Goal: Information Seeking & Learning: Check status

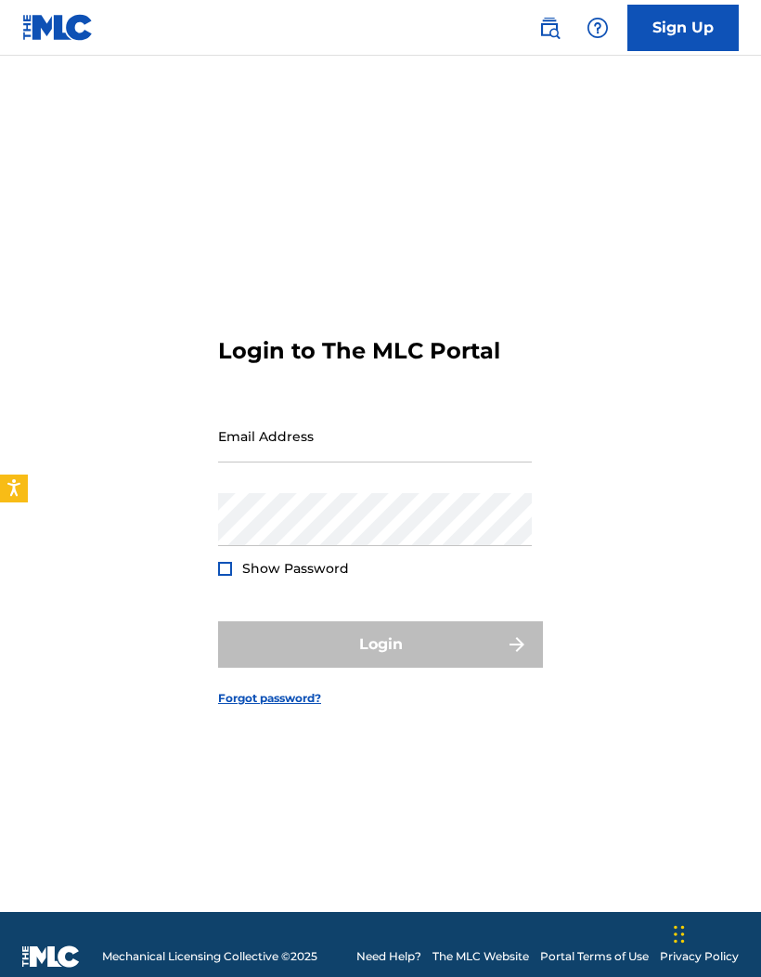
click at [486, 462] on input "Email Address" at bounding box center [375, 435] width 314 height 53
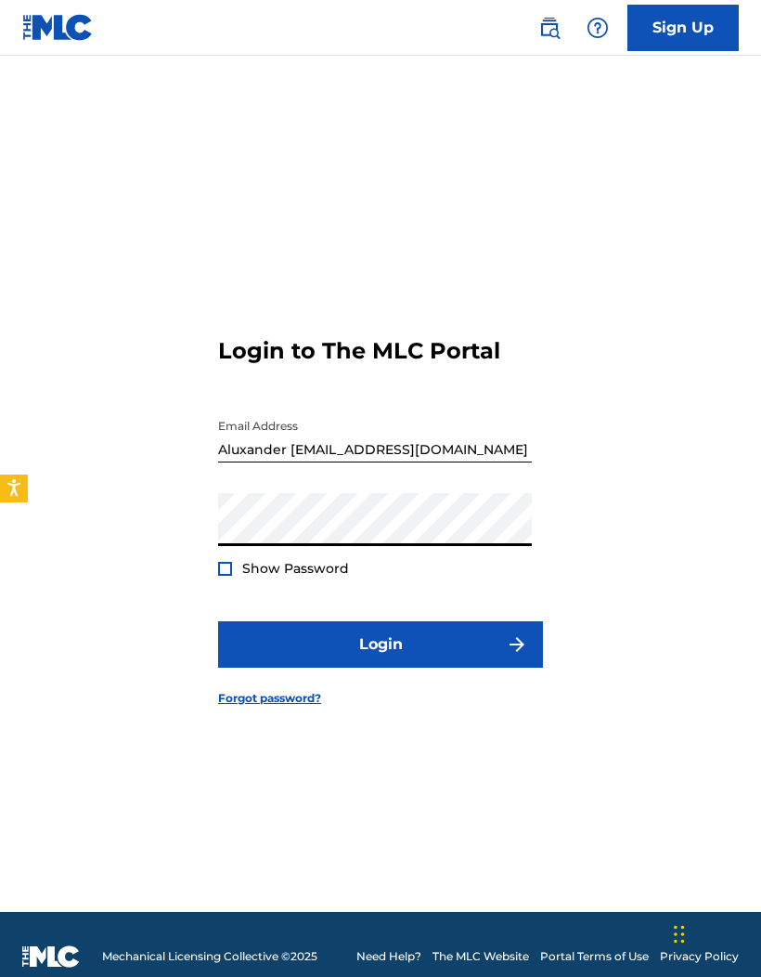
click at [283, 462] on input "Aluxander [EMAIL_ADDRESS][DOMAIN_NAME]" at bounding box center [375, 435] width 314 height 53
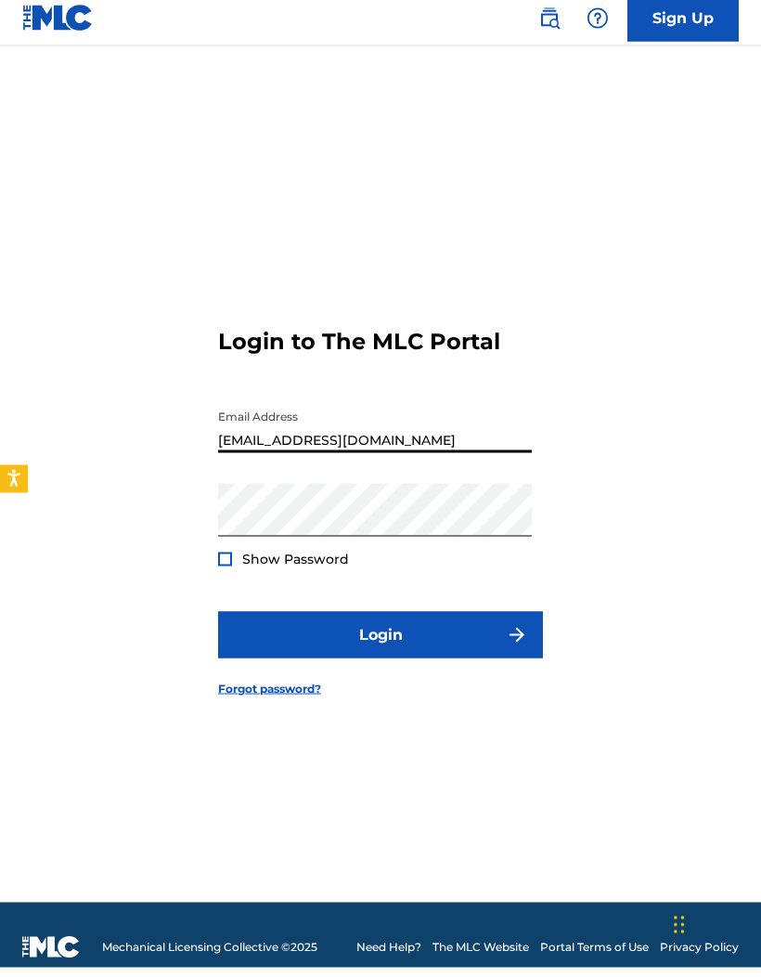
type input "[EMAIL_ADDRESS][DOMAIN_NAME]"
click at [517, 655] on img "submit" at bounding box center [517, 644] width 22 height 22
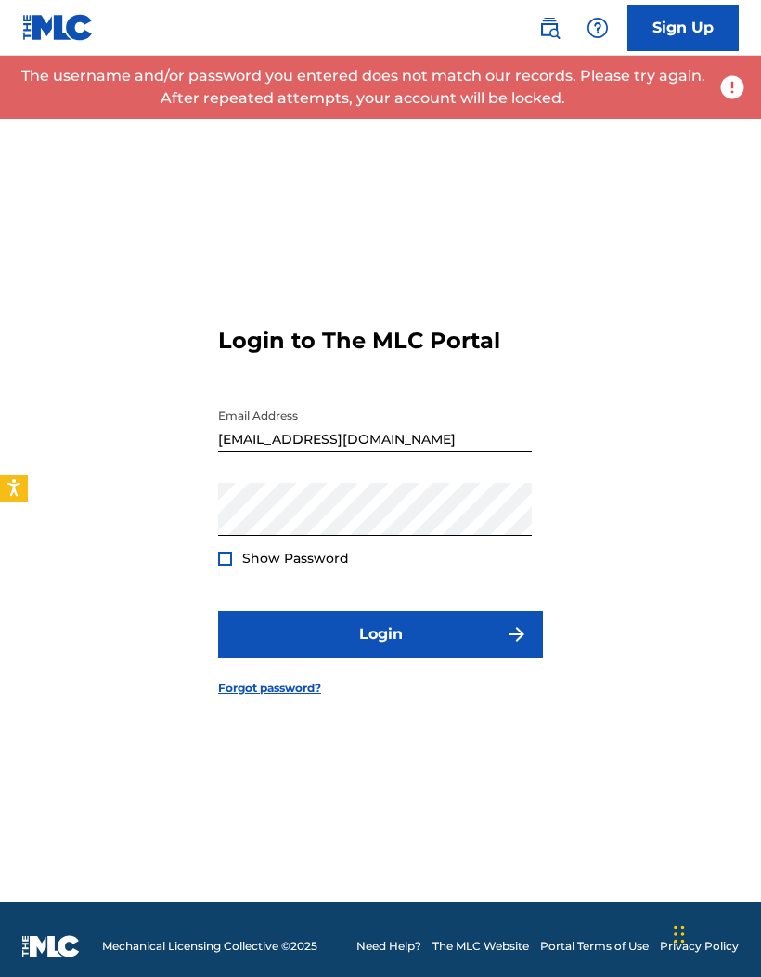
click at [229, 565] on div at bounding box center [225, 558] width 14 height 14
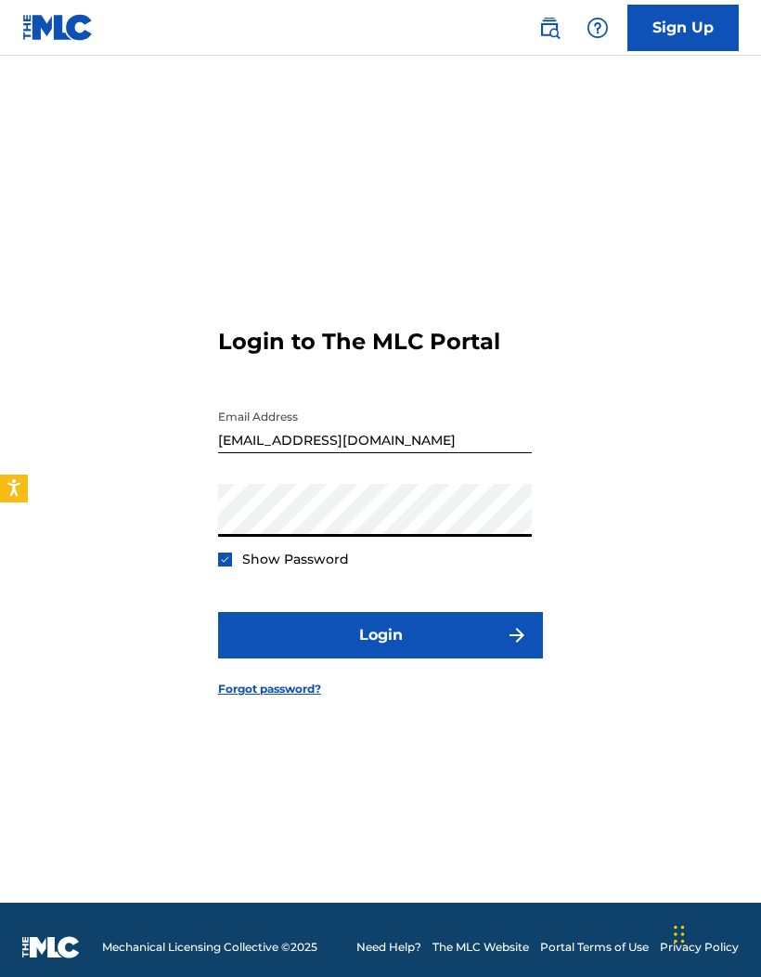
click at [508, 646] on img "submit" at bounding box center [517, 635] width 22 height 22
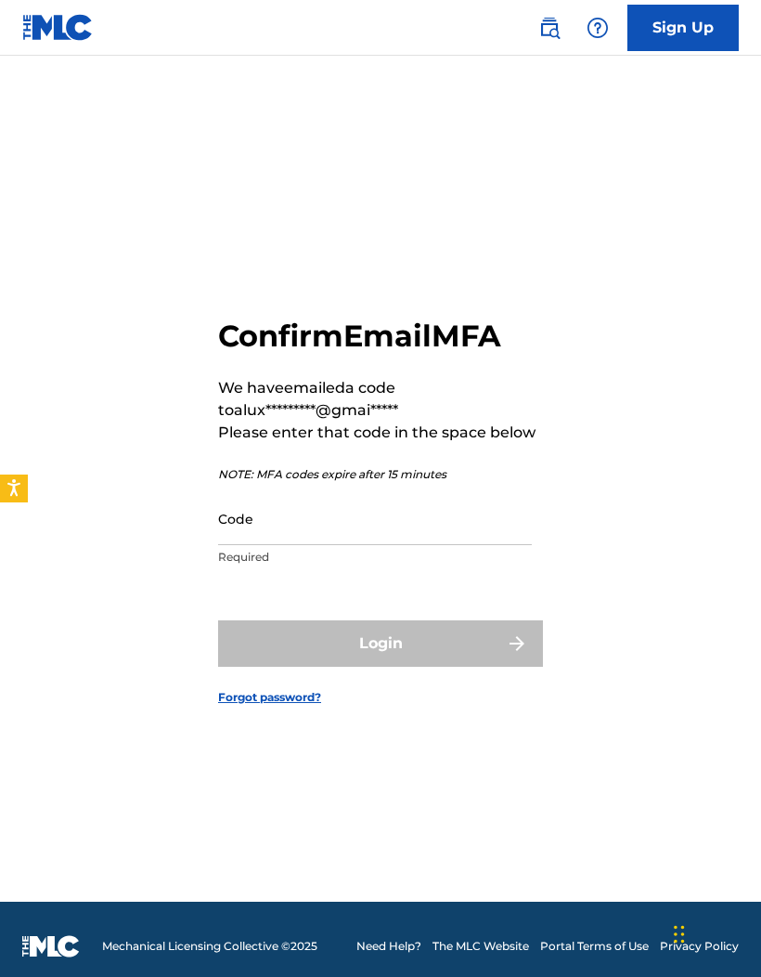
click at [279, 576] on div "Code Required" at bounding box center [375, 534] width 314 height 84
click at [377, 534] on input "Code" at bounding box center [375, 518] width 314 height 53
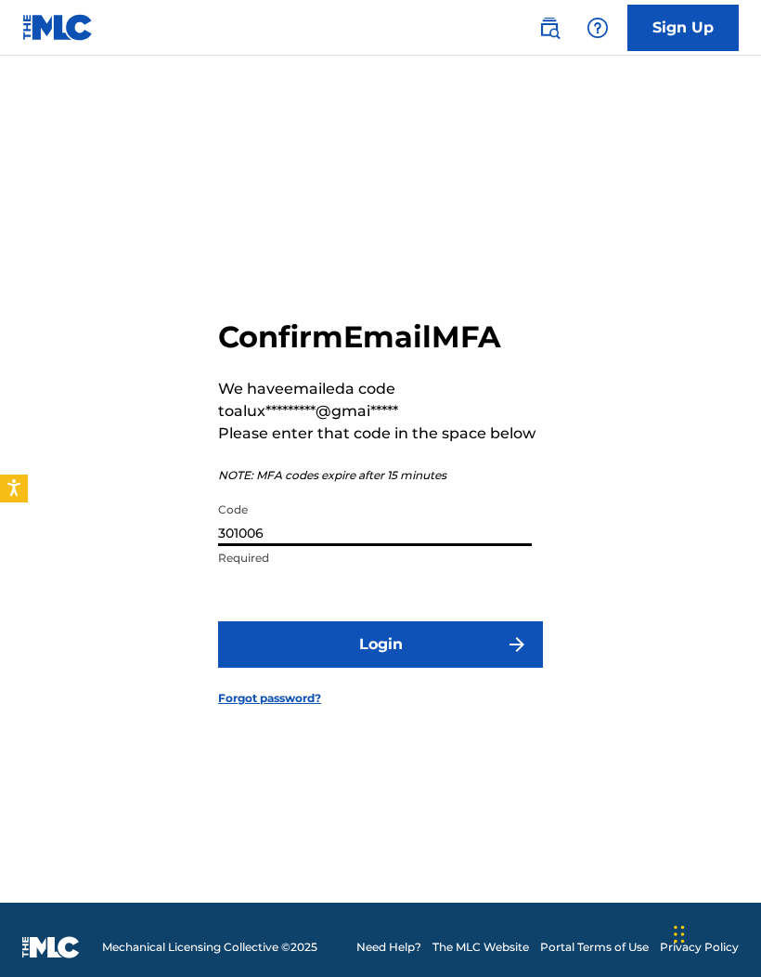
type input "301006"
click at [499, 668] on button "Login" at bounding box center [380, 644] width 325 height 46
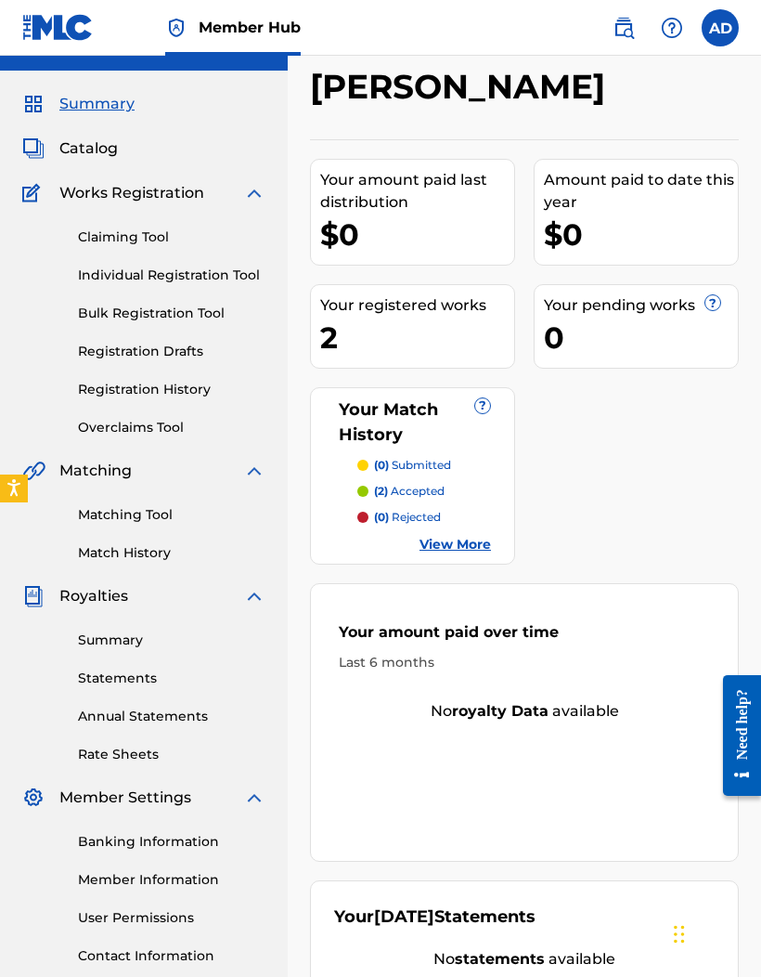
scroll to position [34, 0]
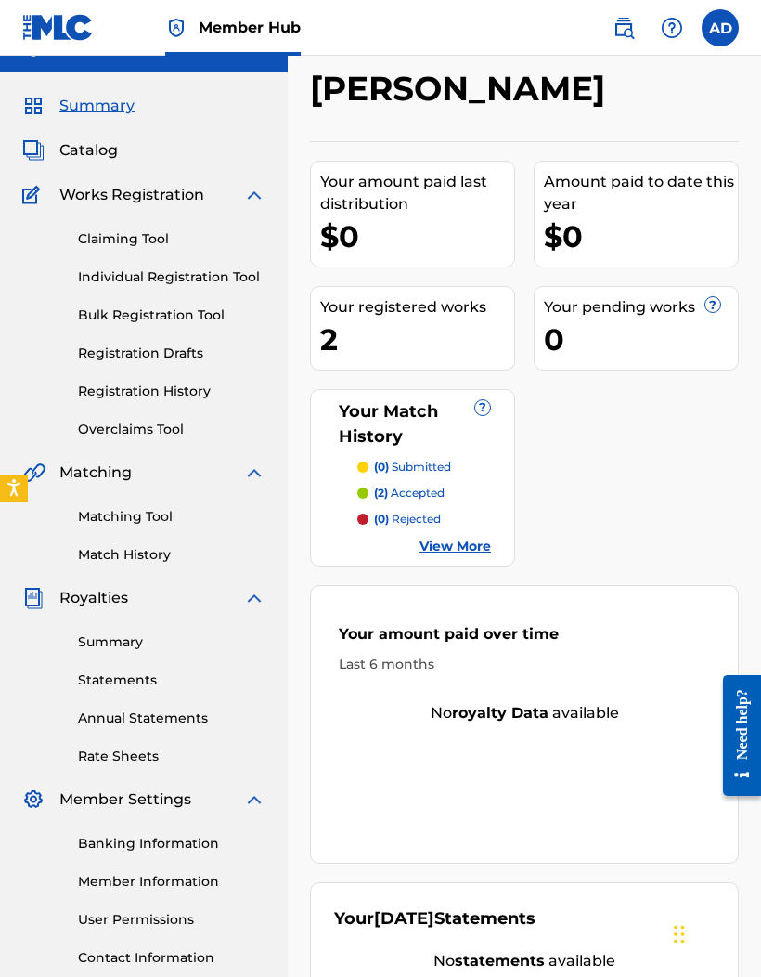
click at [104, 551] on link "Match History" at bounding box center [172, 554] width 188 height 19
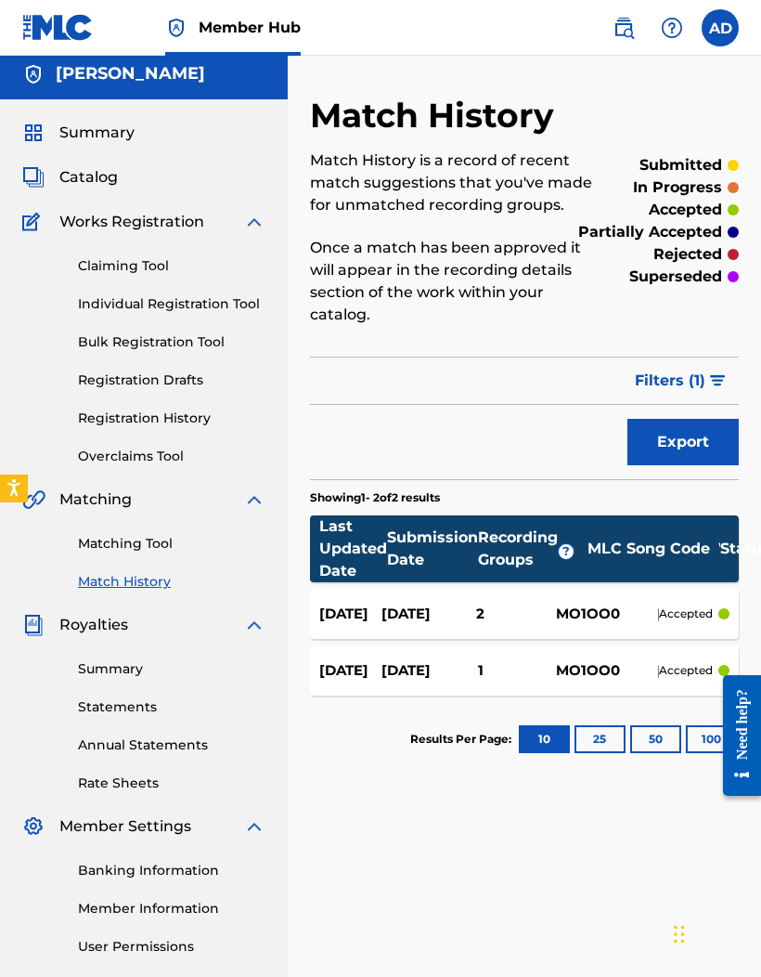
scroll to position [5, 0]
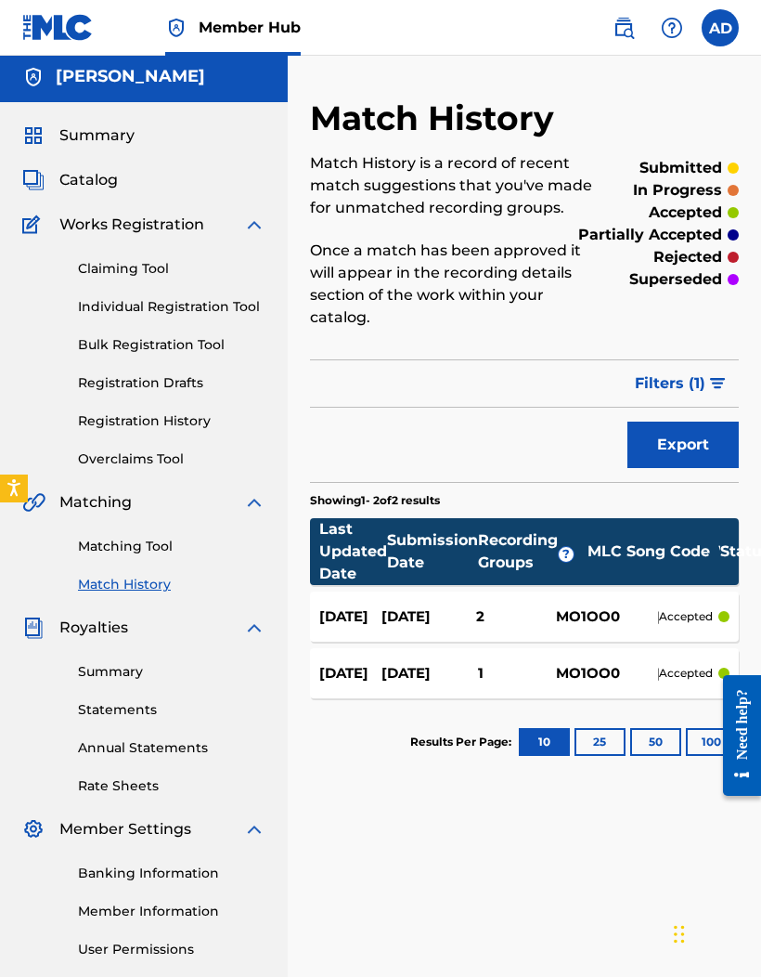
click at [110, 538] on link "Matching Tool" at bounding box center [172, 546] width 188 height 19
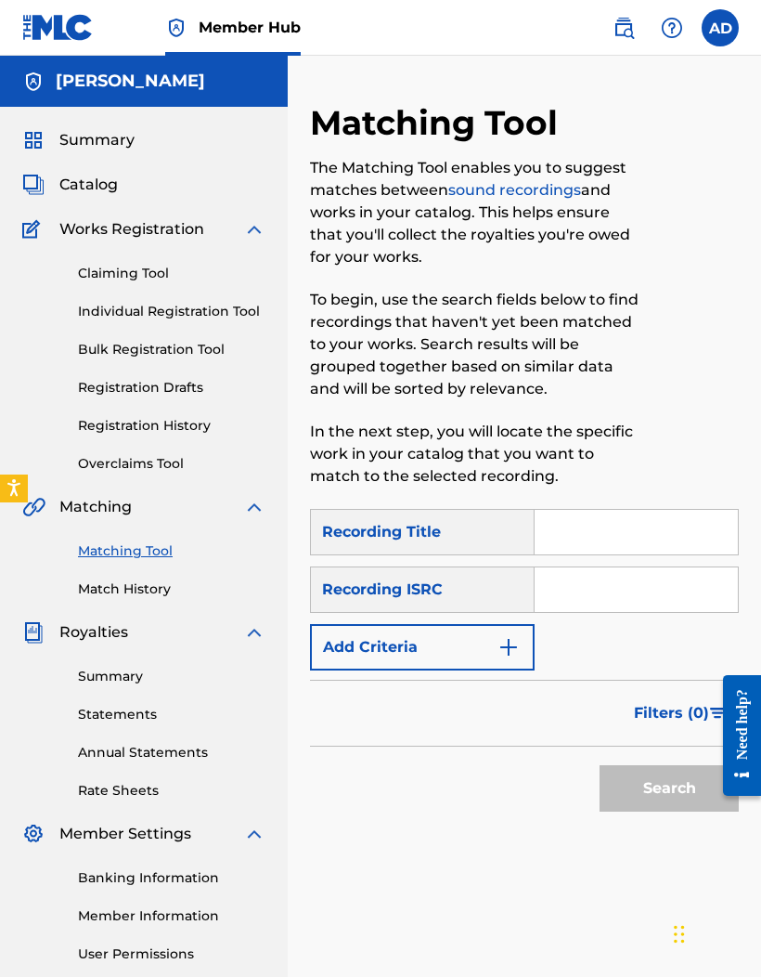
click at [639, 535] on input "Search Form" at bounding box center [636, 532] width 203 height 45
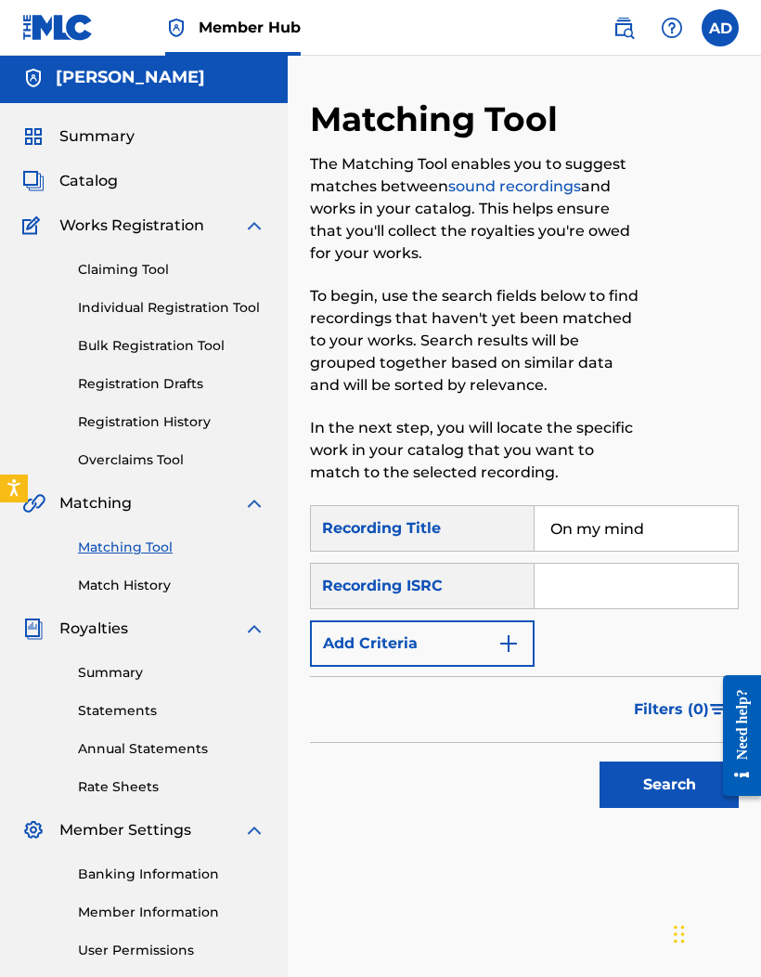
type input "On my mind"
click at [484, 588] on div "Recording ISRC" at bounding box center [422, 586] width 225 height 46
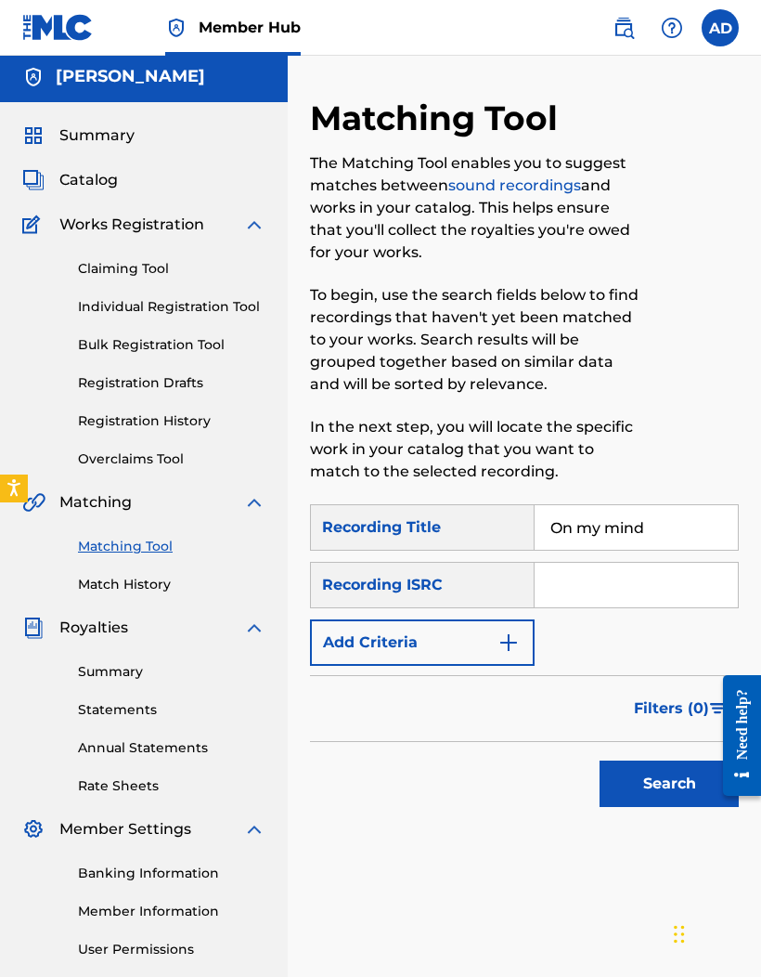
click at [501, 650] on img "Search Form" at bounding box center [509, 642] width 22 height 22
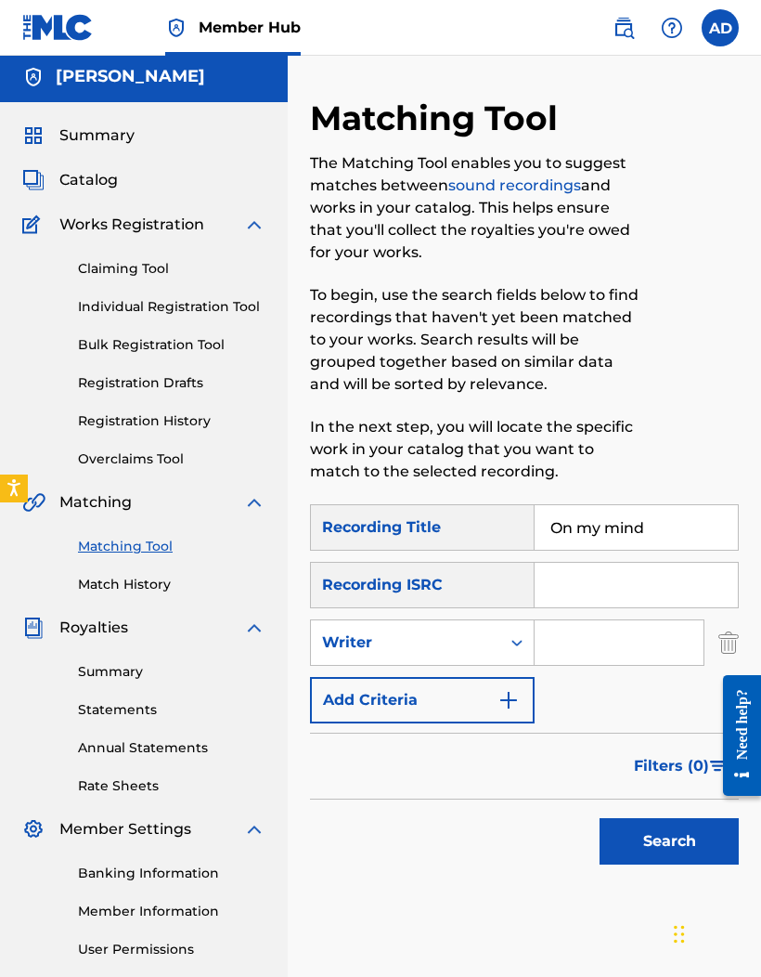
click at [600, 648] on input "Search Form" at bounding box center [619, 642] width 169 height 45
type input "[PERSON_NAME]"
click at [663, 842] on button "Search" at bounding box center [669, 841] width 139 height 46
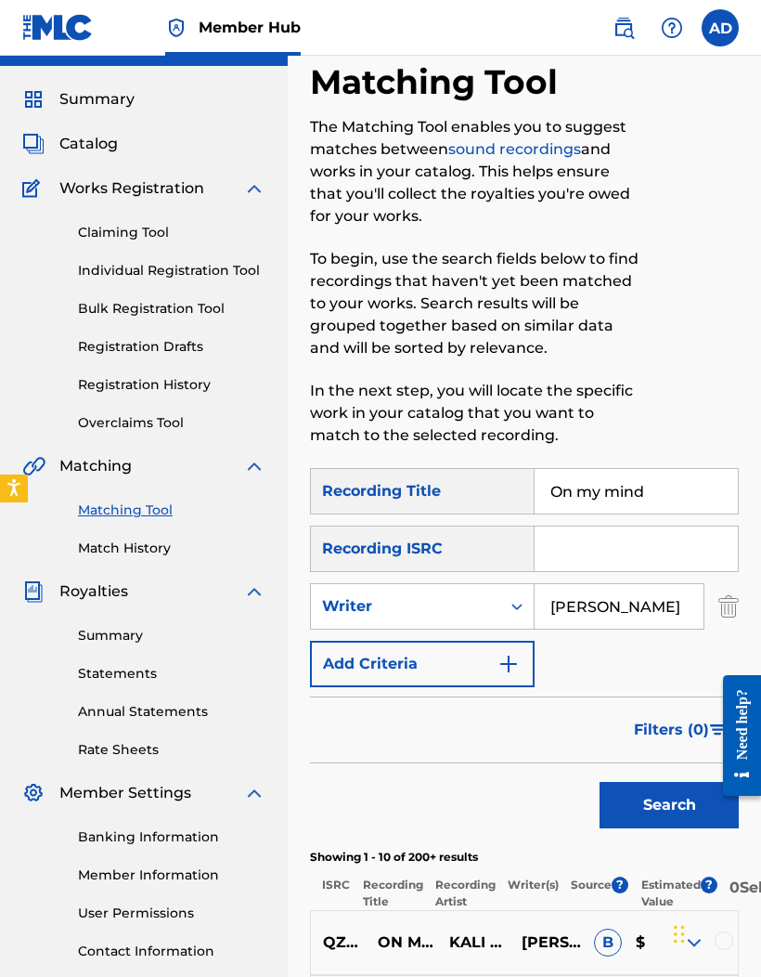
scroll to position [0, 0]
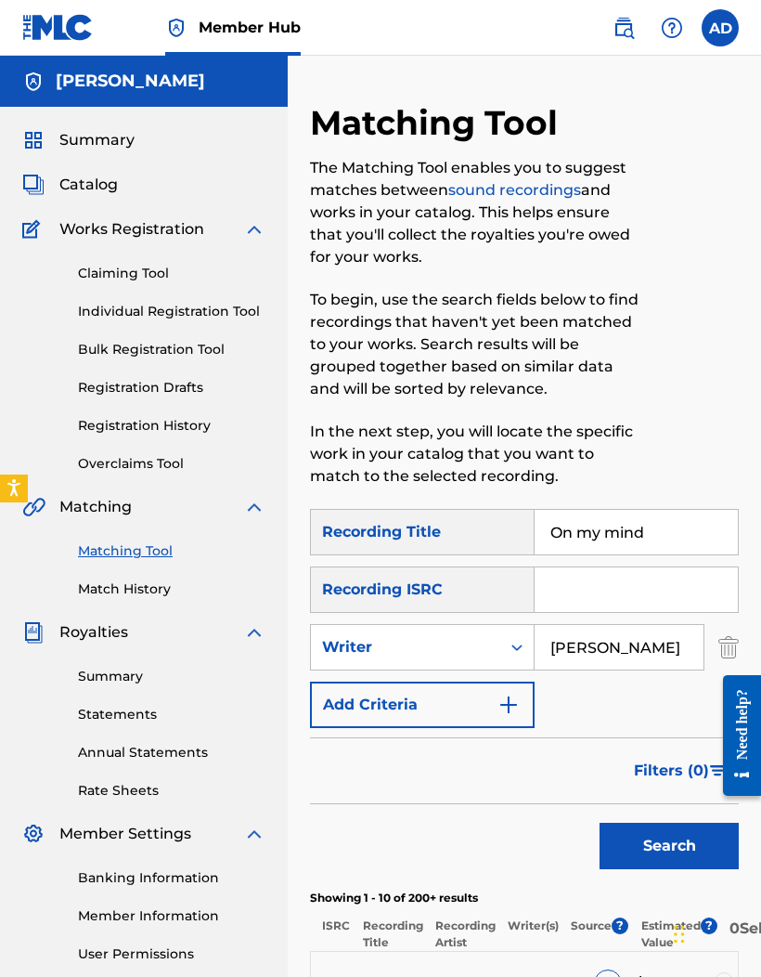
click at [517, 702] on img "Search Form" at bounding box center [509, 705] width 22 height 22
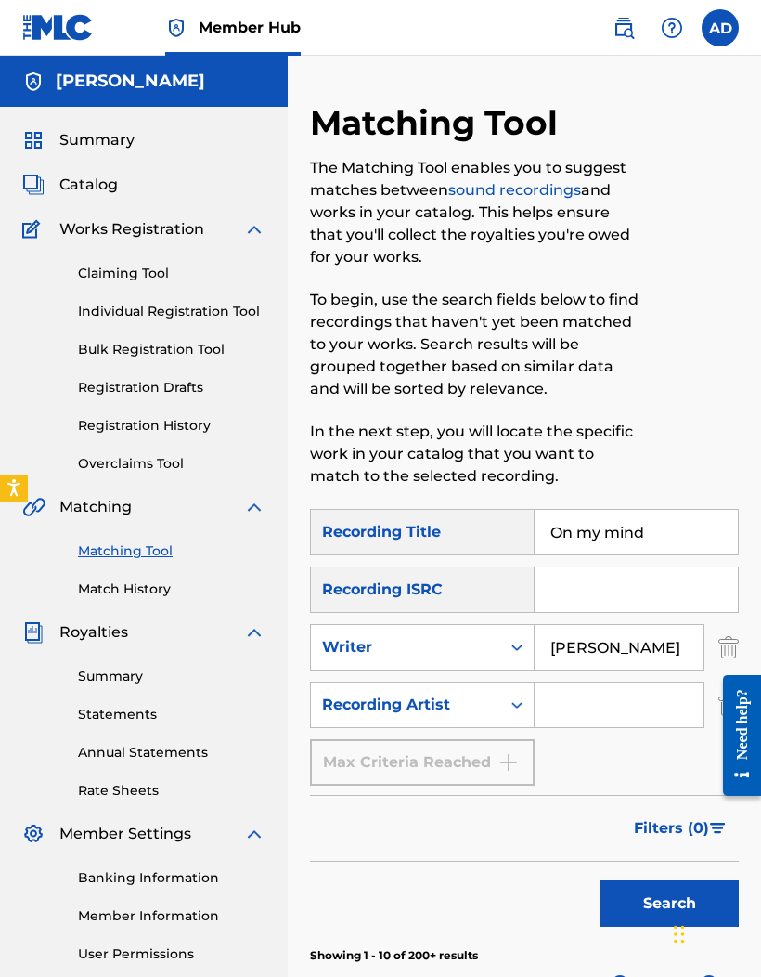
click at [607, 711] on input "Search Form" at bounding box center [619, 704] width 169 height 45
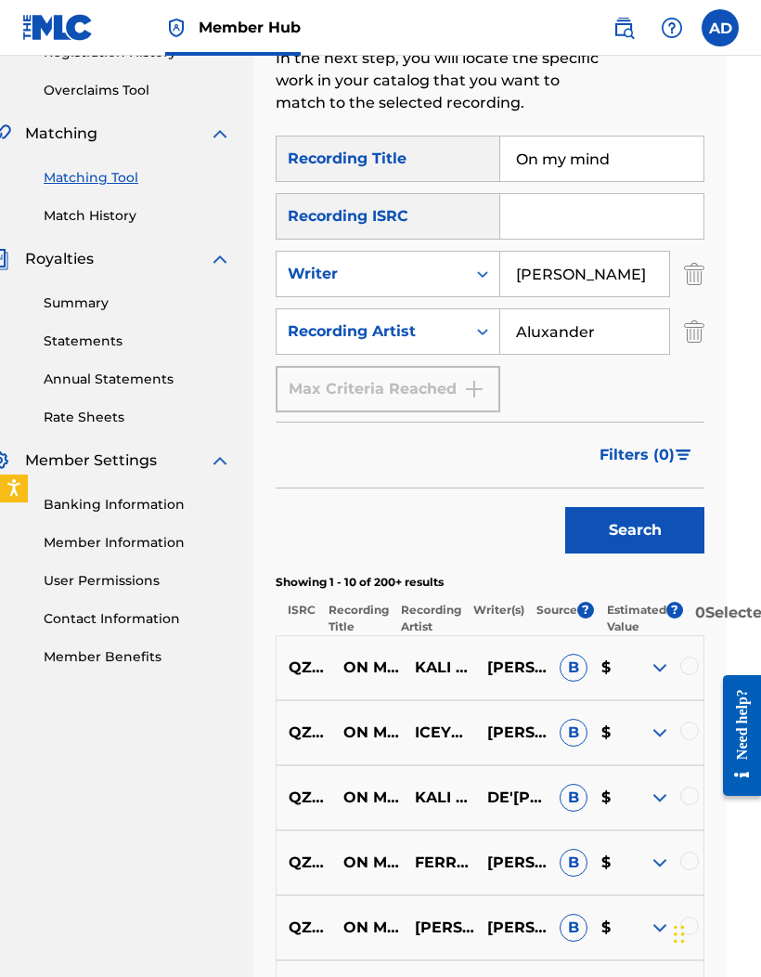
type input "Aluxander"
click at [660, 538] on button "Search" at bounding box center [634, 530] width 139 height 46
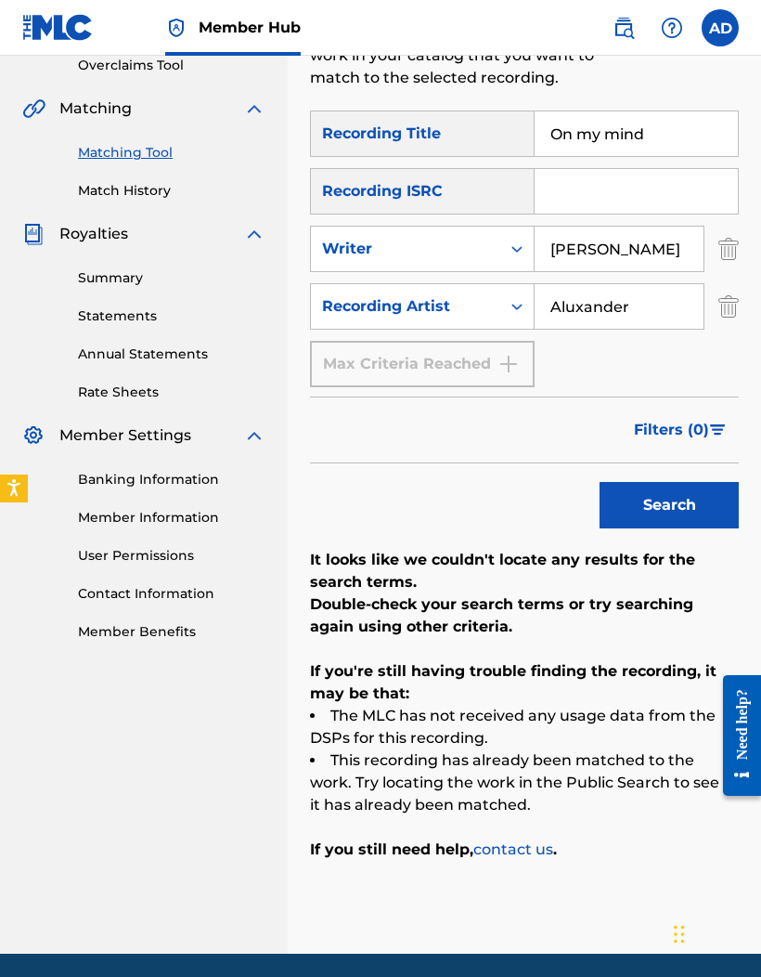
click at [720, 244] on img "Search Form" at bounding box center [729, 249] width 20 height 46
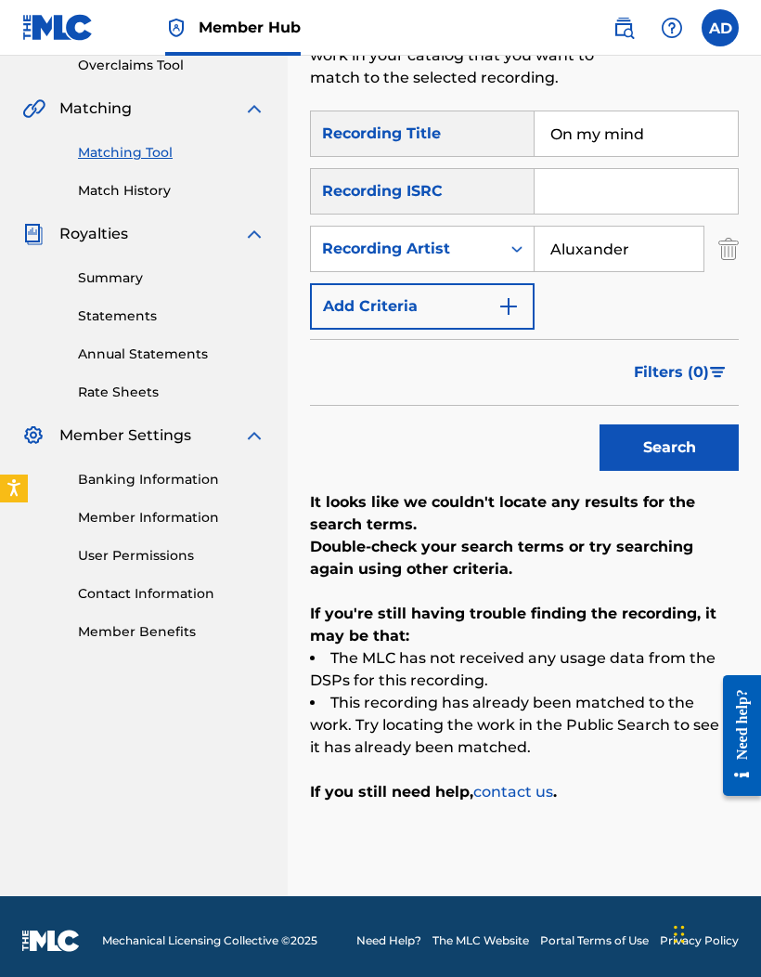
scroll to position [341, 0]
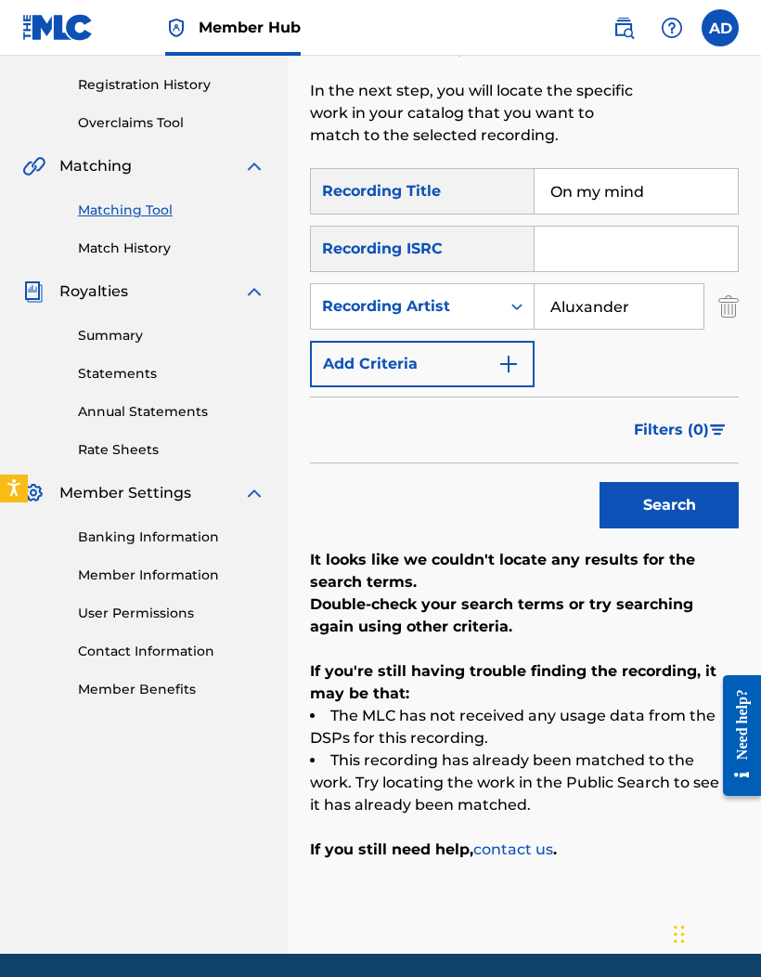
click at [696, 511] on button "Search" at bounding box center [669, 505] width 139 height 46
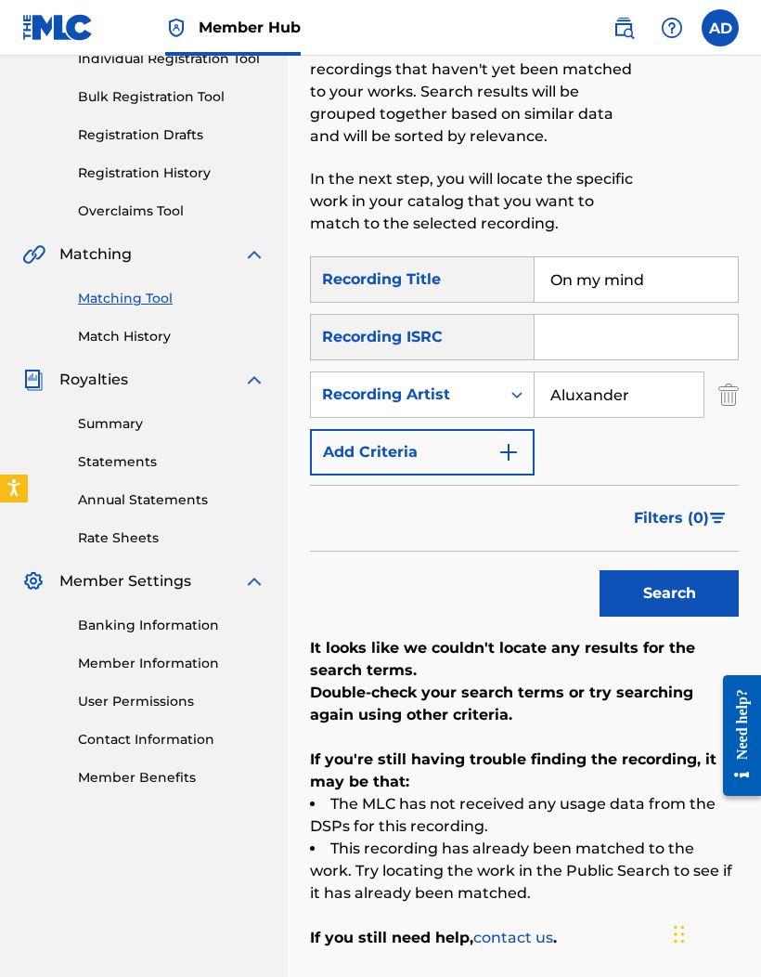
scroll to position [249, 0]
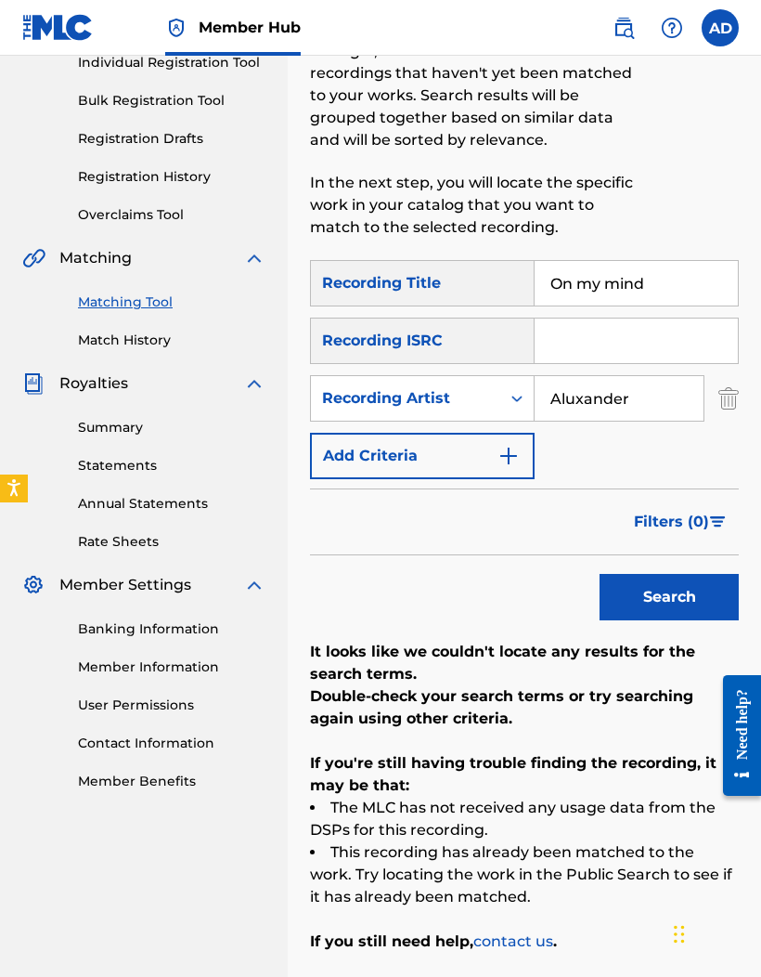
click at [675, 595] on button "Search" at bounding box center [669, 597] width 139 height 46
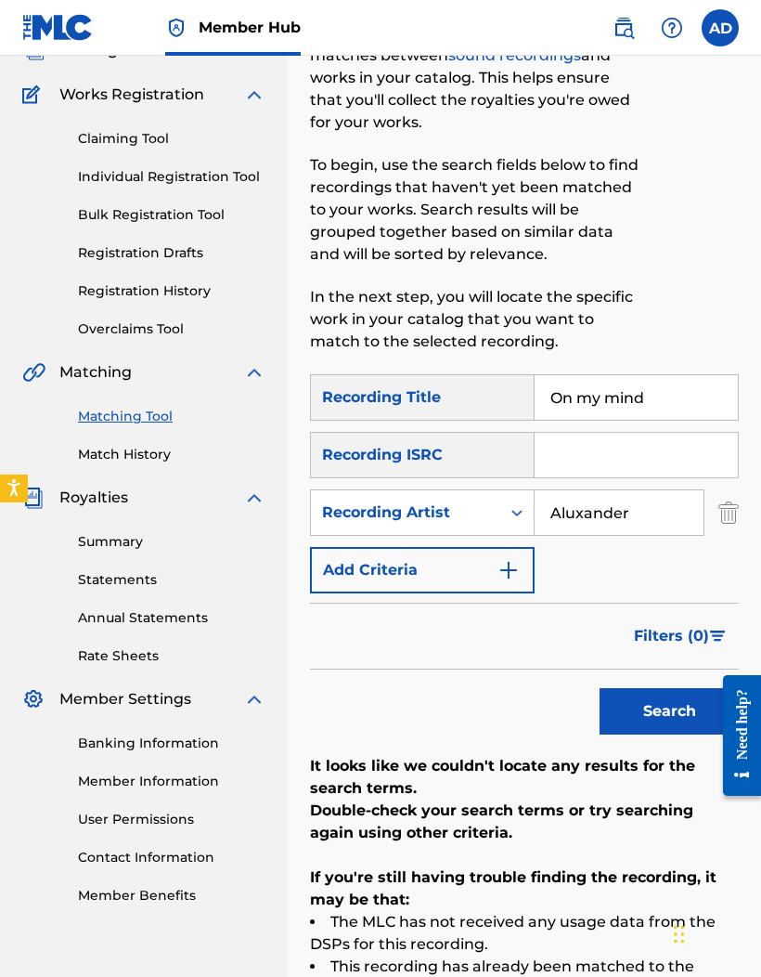
scroll to position [0, 0]
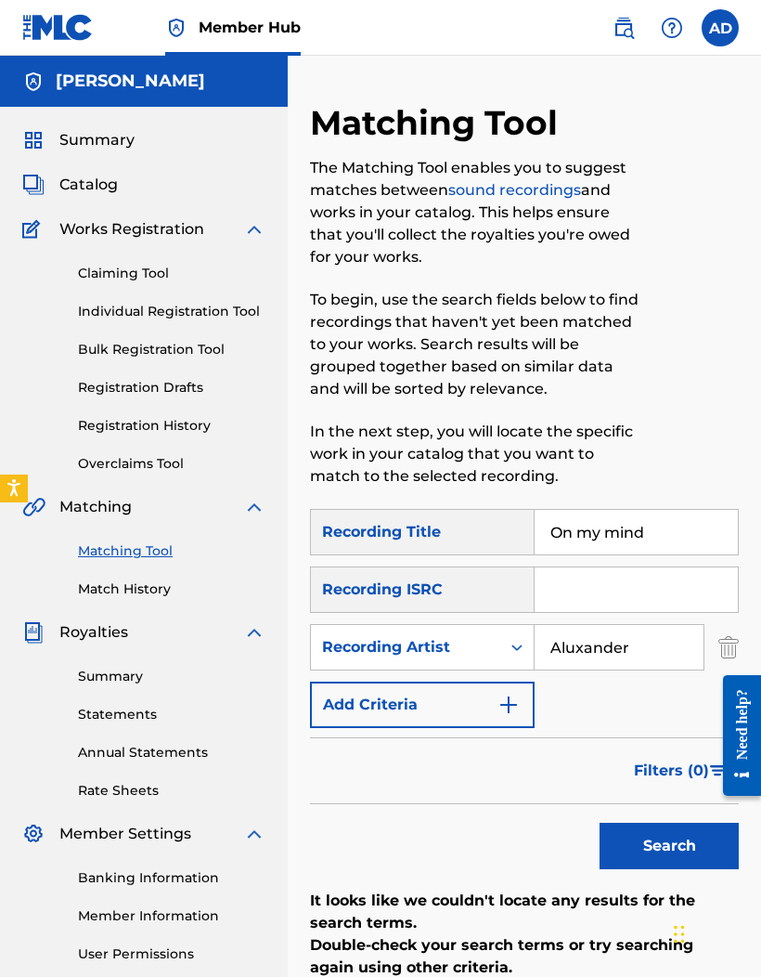
click at [81, 184] on span "Catalog" at bounding box center [88, 185] width 58 height 22
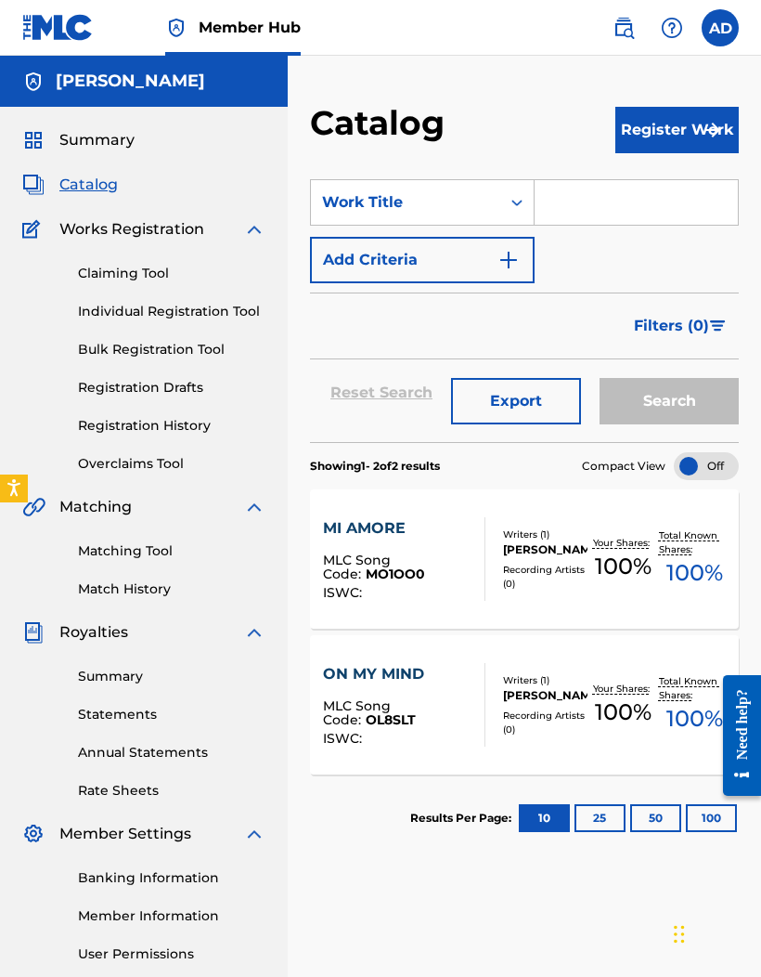
click at [422, 670] on div "ON MY MIND" at bounding box center [397, 674] width 148 height 22
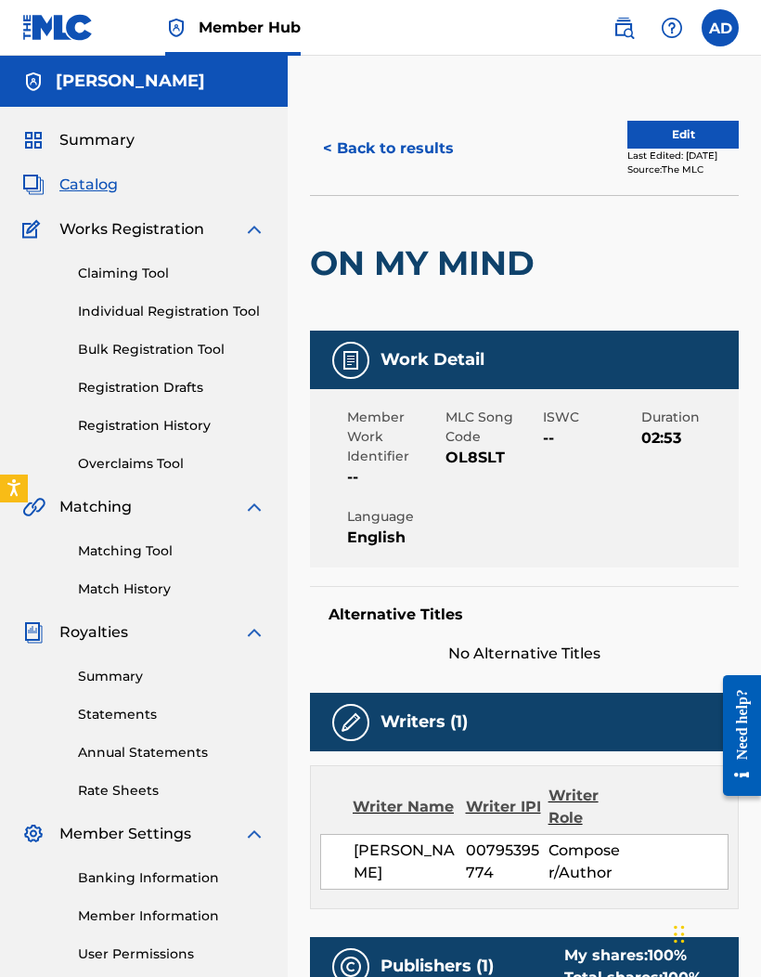
click at [66, 137] on span "Summary" at bounding box center [96, 140] width 75 height 22
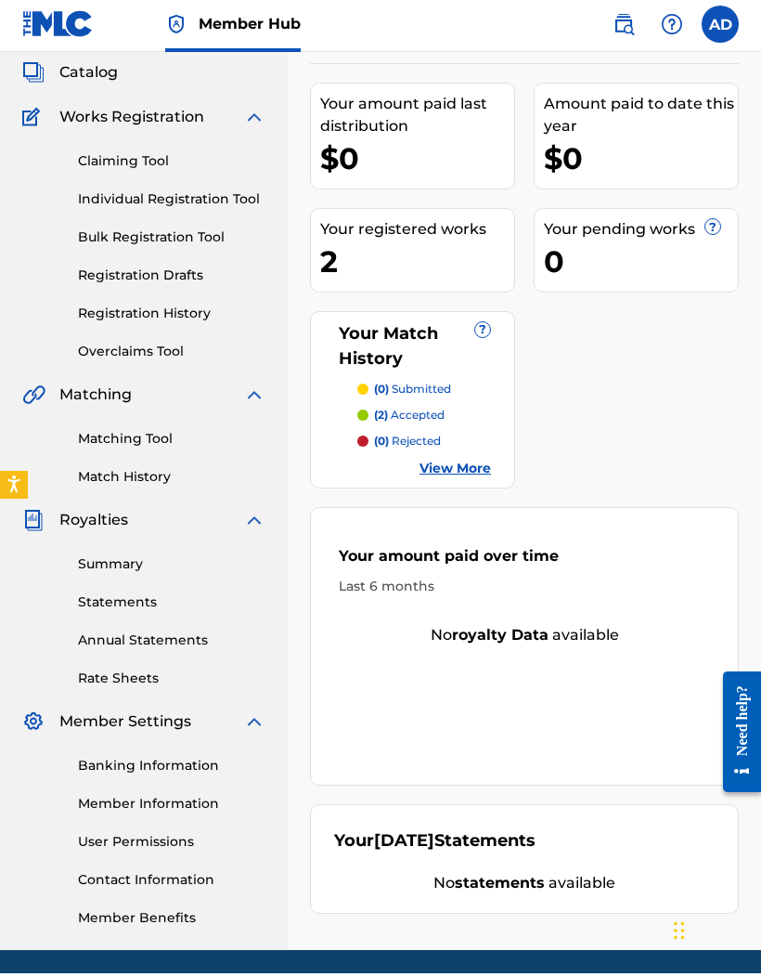
scroll to position [109, 0]
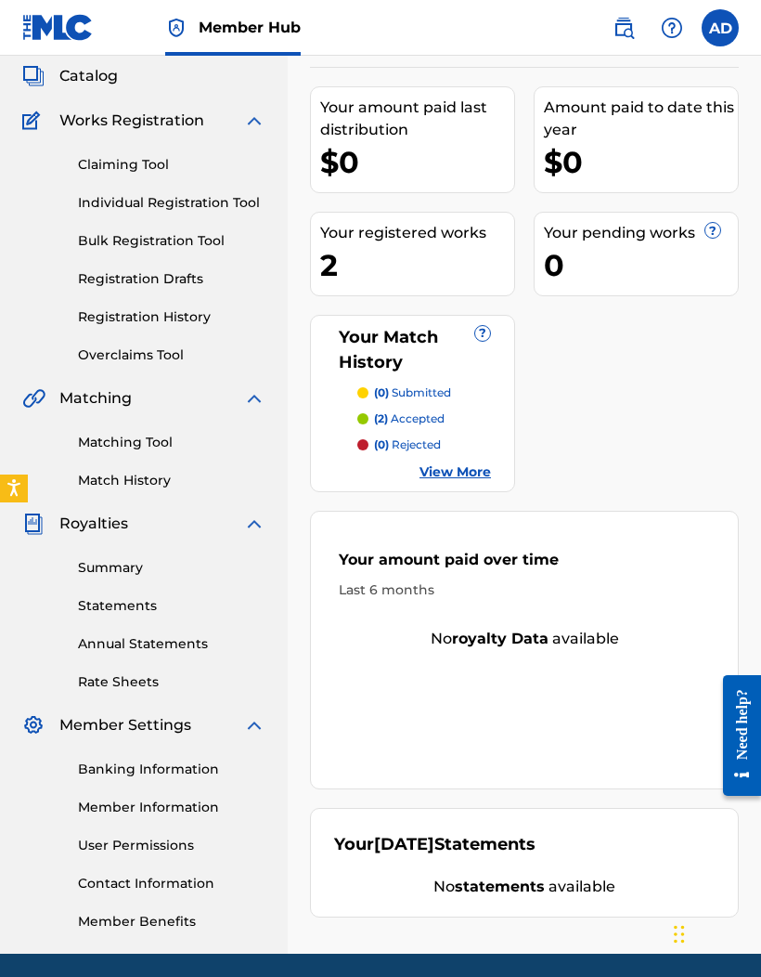
click at [149, 564] on link "Summary" at bounding box center [172, 567] width 188 height 19
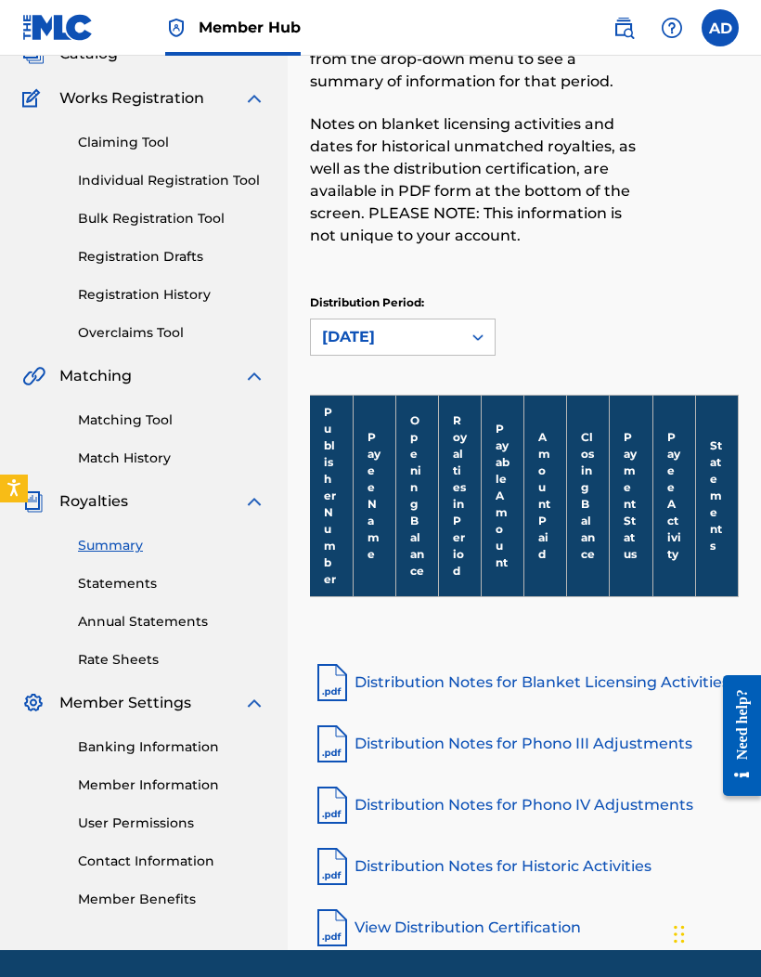
scroll to position [127, 0]
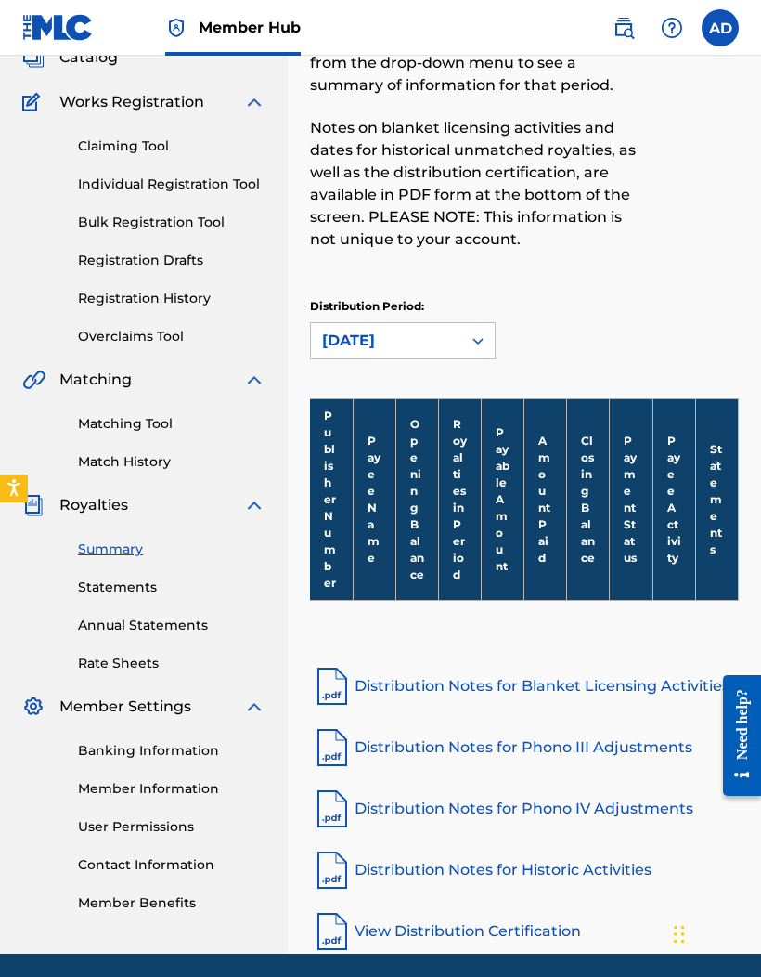
click at [105, 583] on link "Statements" at bounding box center [172, 586] width 188 height 19
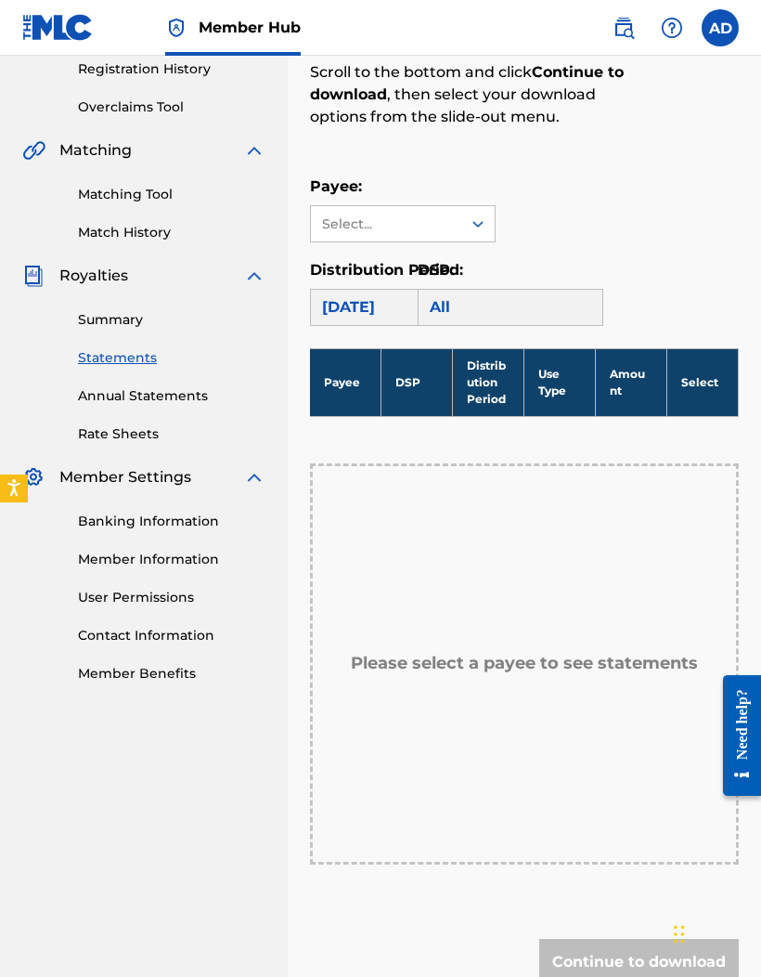
scroll to position [366, 0]
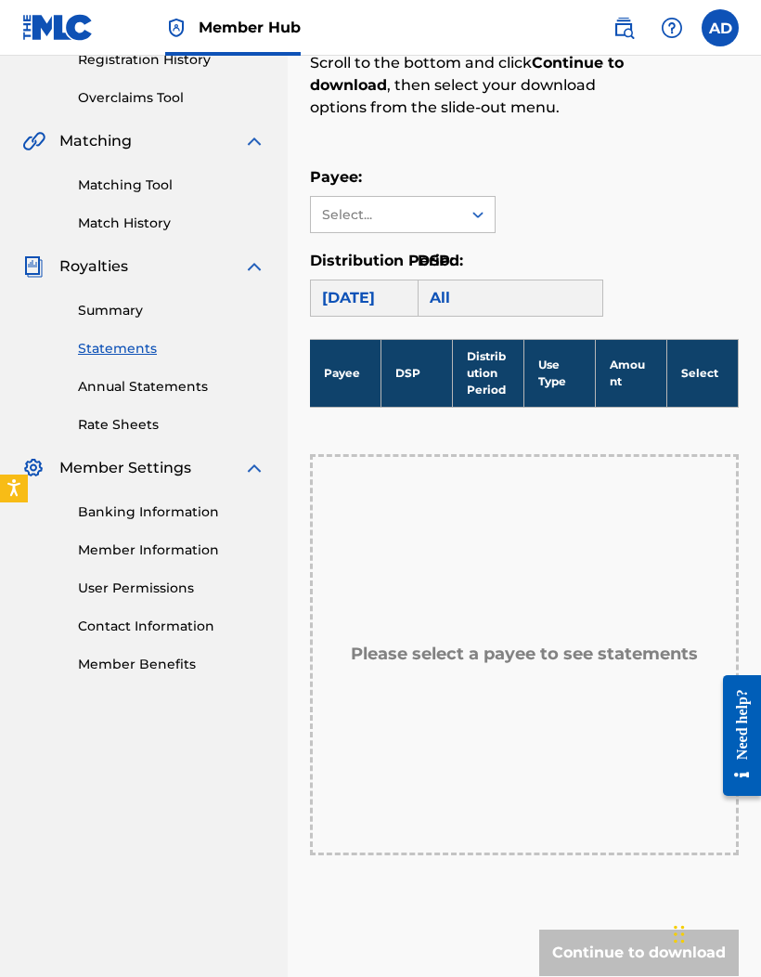
click at [84, 389] on link "Annual Statements" at bounding box center [172, 386] width 188 height 19
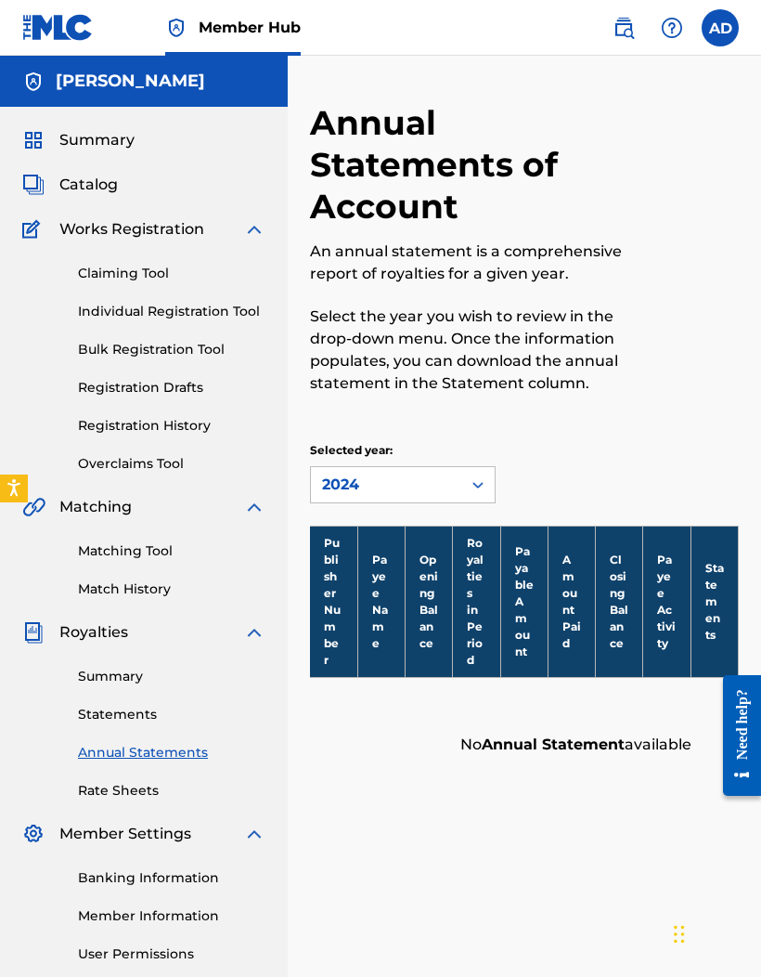
click at [103, 422] on link "Registration History" at bounding box center [172, 425] width 188 height 19
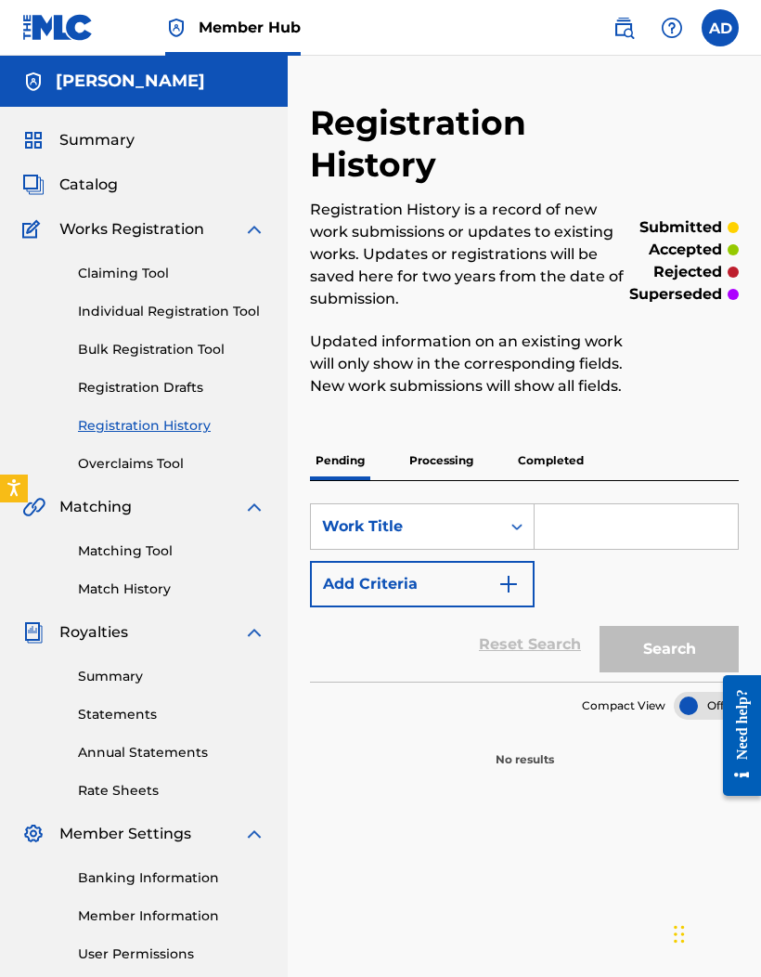
click at [107, 464] on link "Overclaims Tool" at bounding box center [172, 463] width 188 height 19
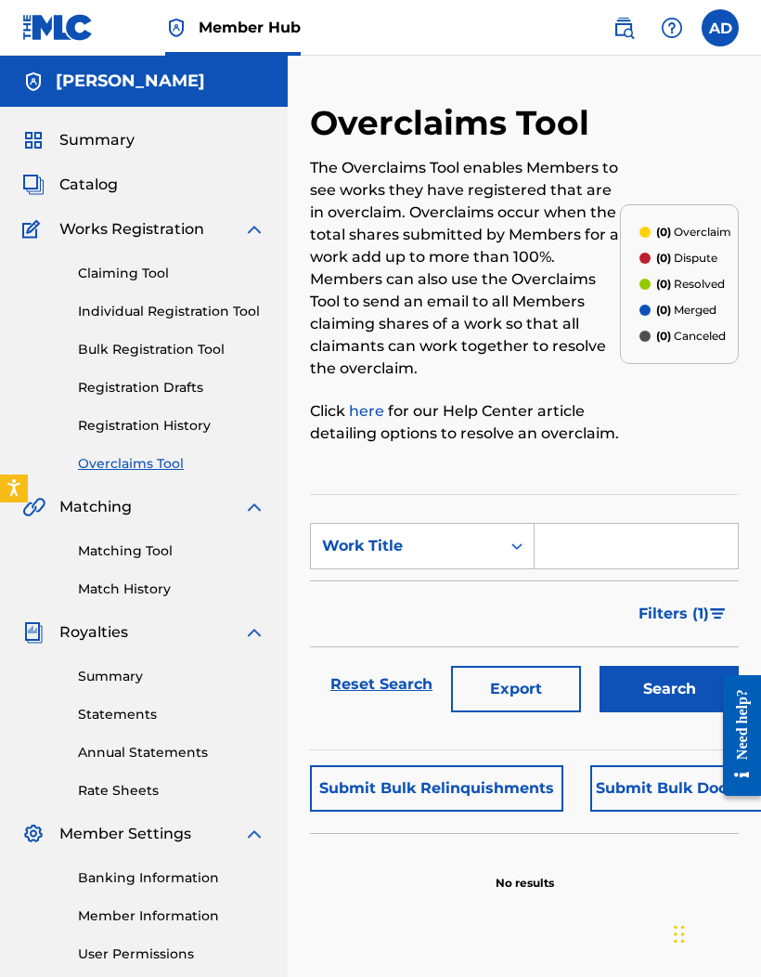
click at [94, 781] on link "Rate Sheets" at bounding box center [172, 790] width 188 height 19
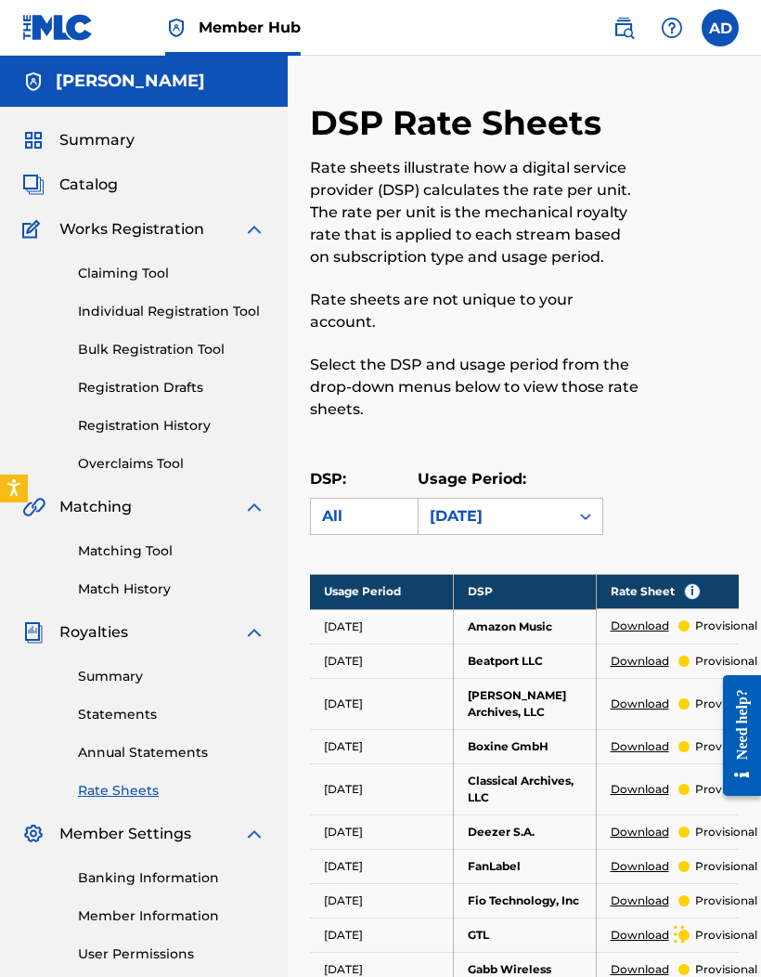
click at [102, 668] on link "Summary" at bounding box center [172, 676] width 188 height 19
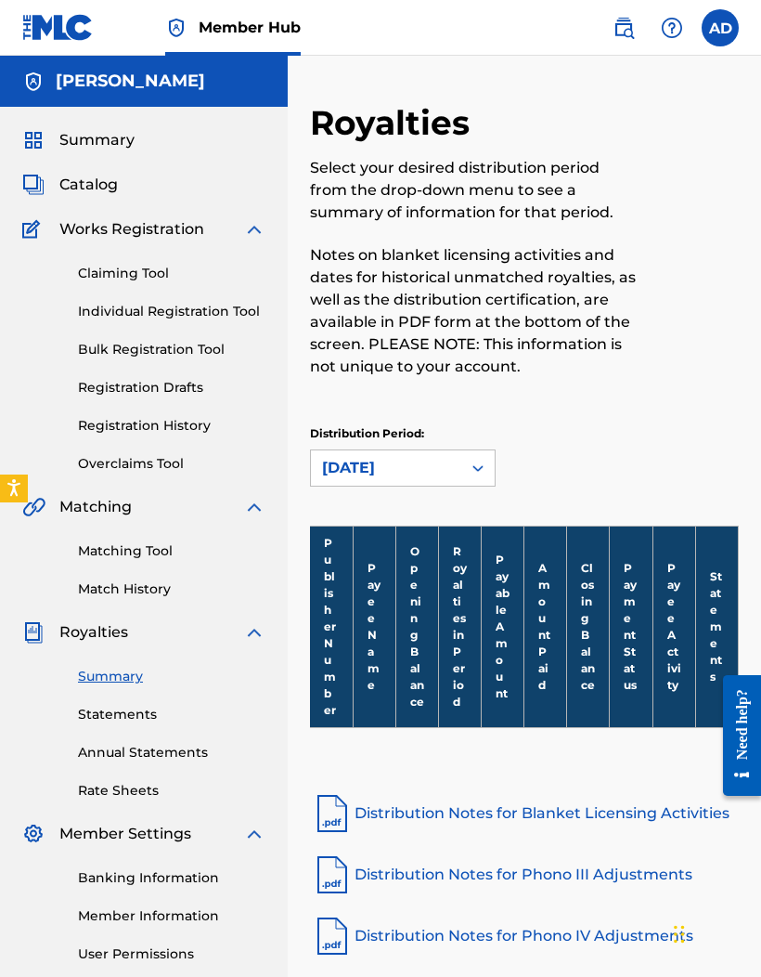
click at [97, 799] on link "Rate Sheets" at bounding box center [172, 790] width 188 height 19
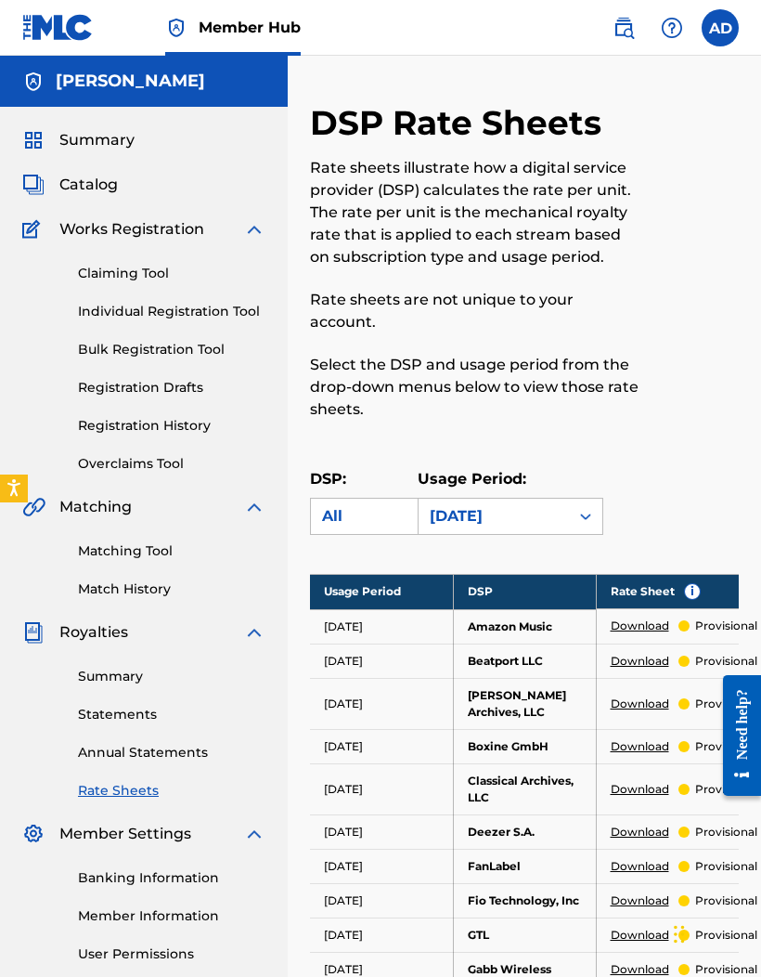
click at [111, 675] on link "Summary" at bounding box center [172, 676] width 188 height 19
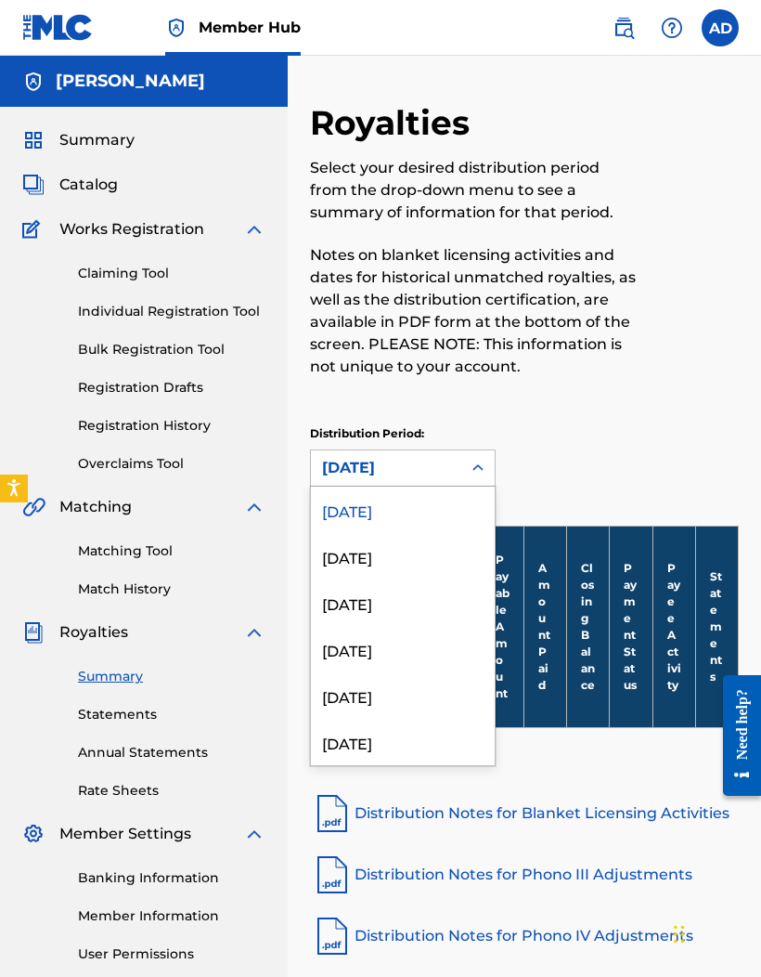
click at [460, 562] on div "[DATE]" at bounding box center [403, 556] width 184 height 46
click at [478, 522] on div "[DATE]" at bounding box center [403, 509] width 184 height 46
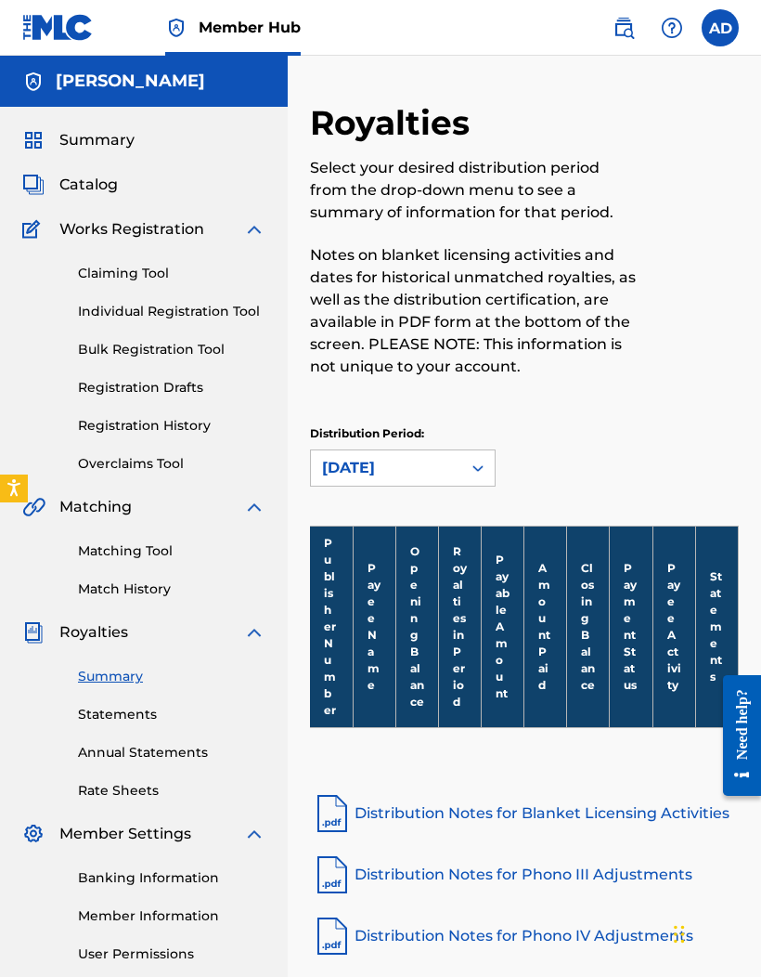
click at [73, 629] on span "Royalties" at bounding box center [93, 632] width 69 height 22
click at [79, 271] on link "Claiming Tool" at bounding box center [172, 273] width 188 height 19
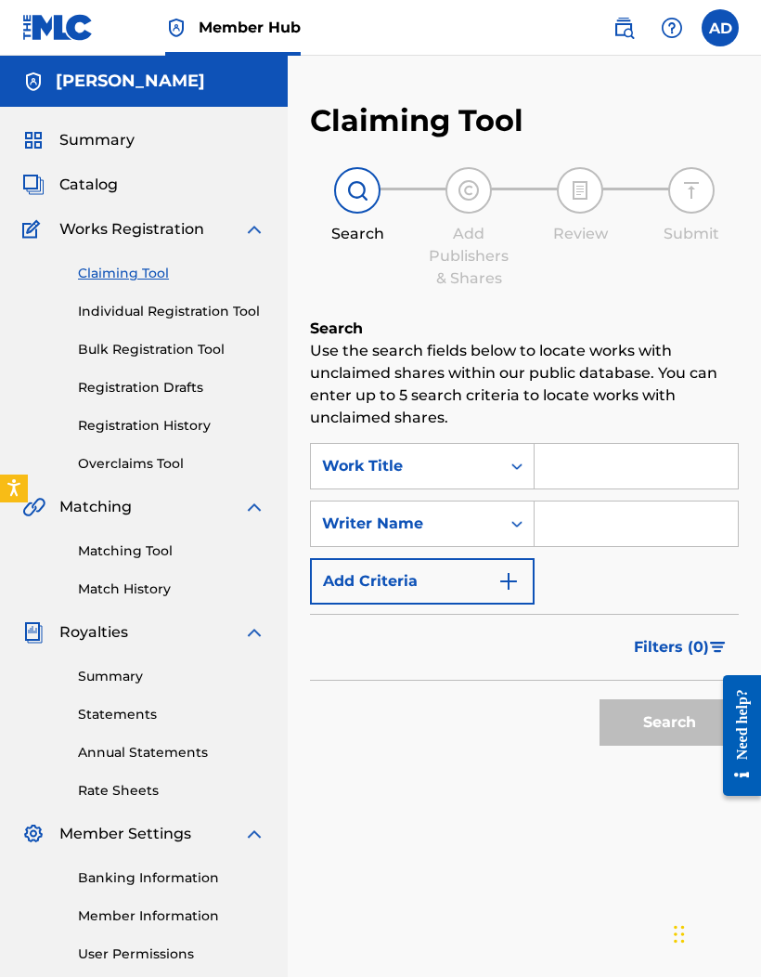
click at [69, 224] on span "Works Registration" at bounding box center [131, 229] width 145 height 22
click at [74, 181] on span "Catalog" at bounding box center [88, 185] width 58 height 22
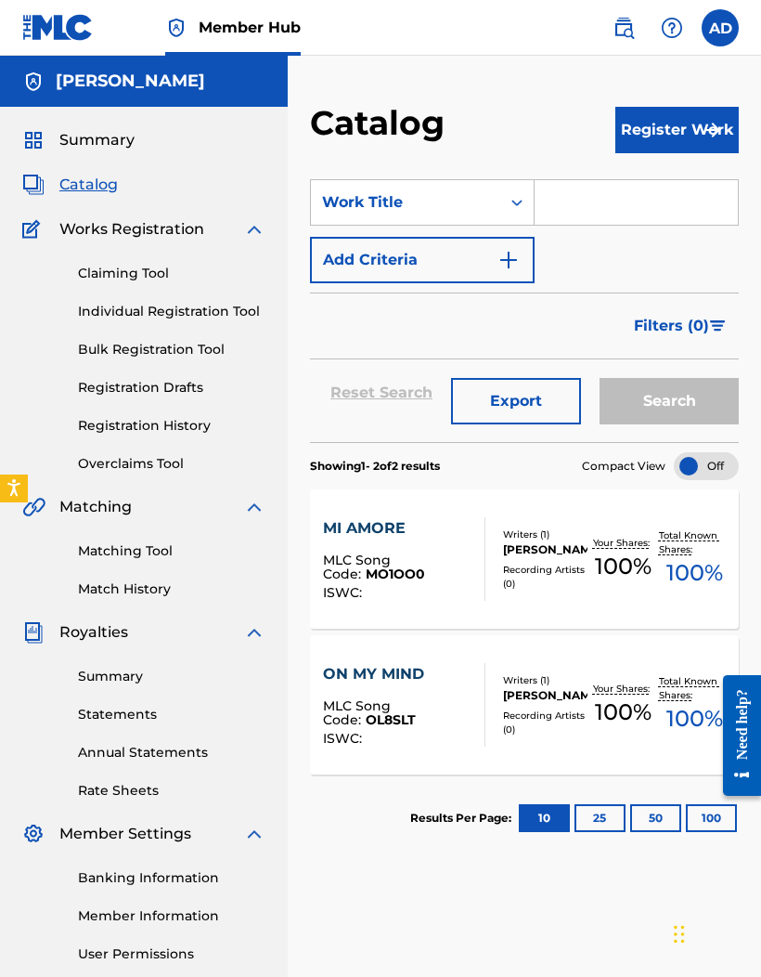
click at [67, 141] on span "Summary" at bounding box center [96, 140] width 75 height 22
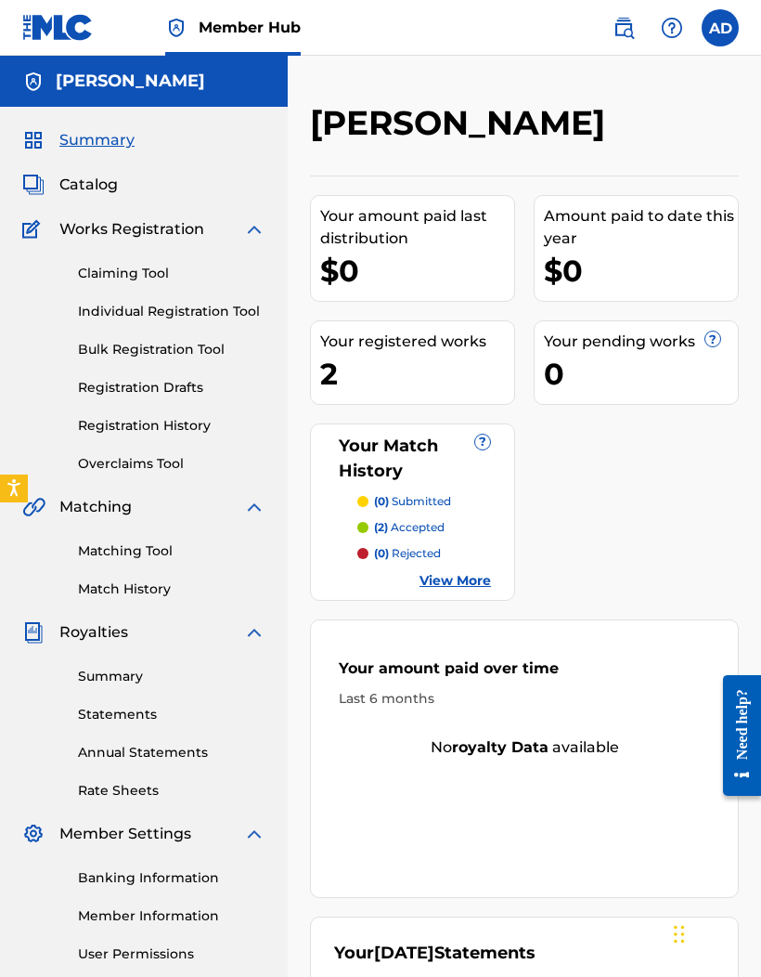
click at [637, 264] on div "$0" at bounding box center [641, 271] width 194 height 42
